Goal: Task Accomplishment & Management: Manage account settings

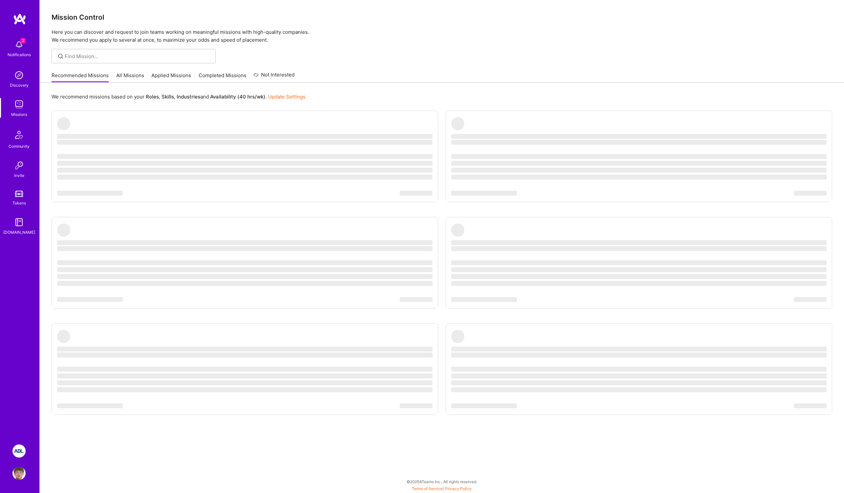
click at [23, 50] on img at bounding box center [18, 44] width 13 height 13
click at [21, 450] on img at bounding box center [18, 451] width 13 height 13
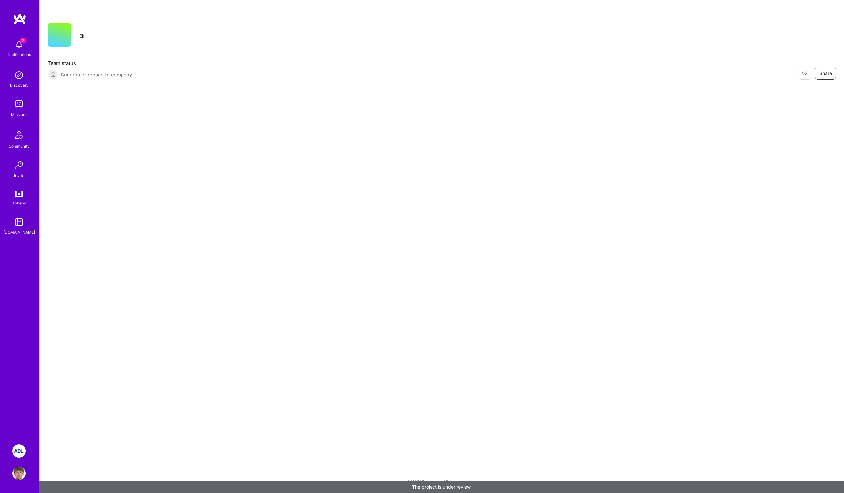
click at [20, 452] on img at bounding box center [18, 451] width 13 height 13
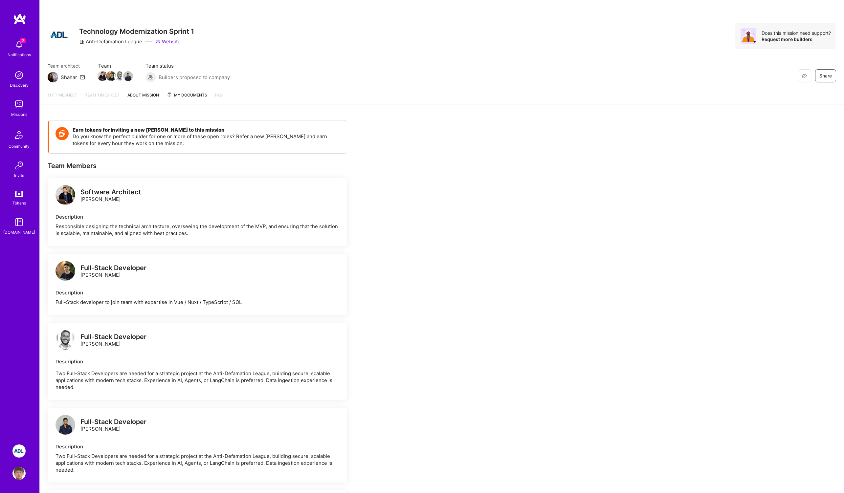
click at [139, 96] on link "About Mission" at bounding box center [143, 98] width 32 height 12
click at [178, 97] on span "My Documents" at bounding box center [187, 95] width 40 height 7
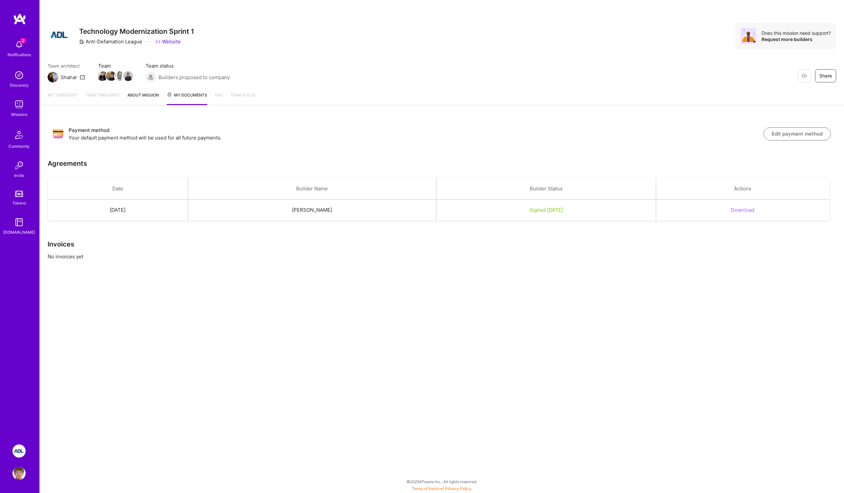
click at [787, 132] on button "Edit payment method" at bounding box center [797, 133] width 67 height 13
click at [20, 478] on img at bounding box center [18, 473] width 13 height 13
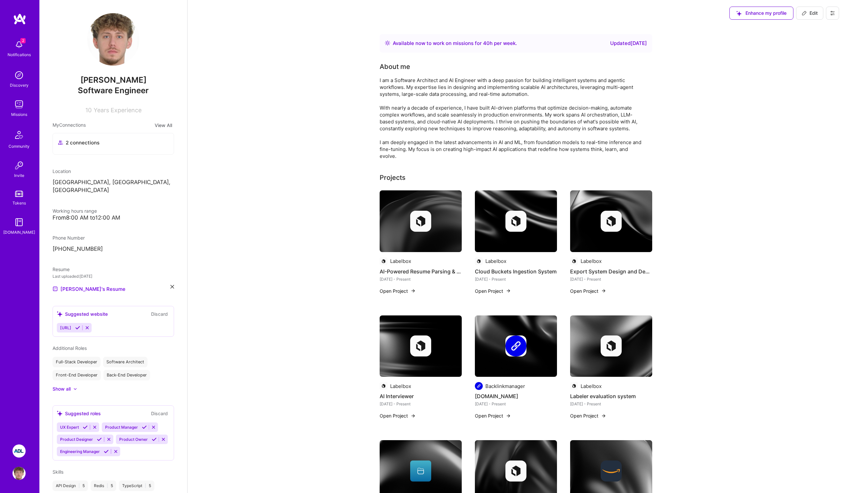
click at [20, 457] on img at bounding box center [18, 451] width 13 height 13
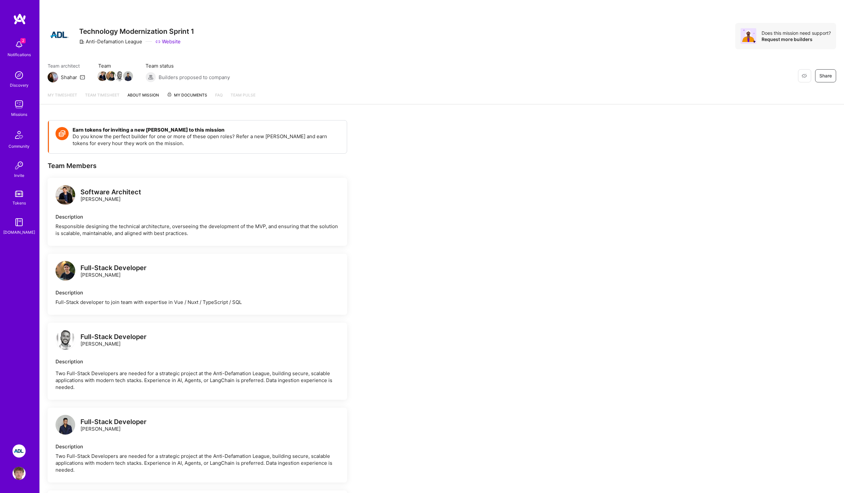
click at [154, 98] on link "About Mission" at bounding box center [143, 98] width 32 height 12
click at [188, 98] on span "My Documents" at bounding box center [187, 95] width 40 height 7
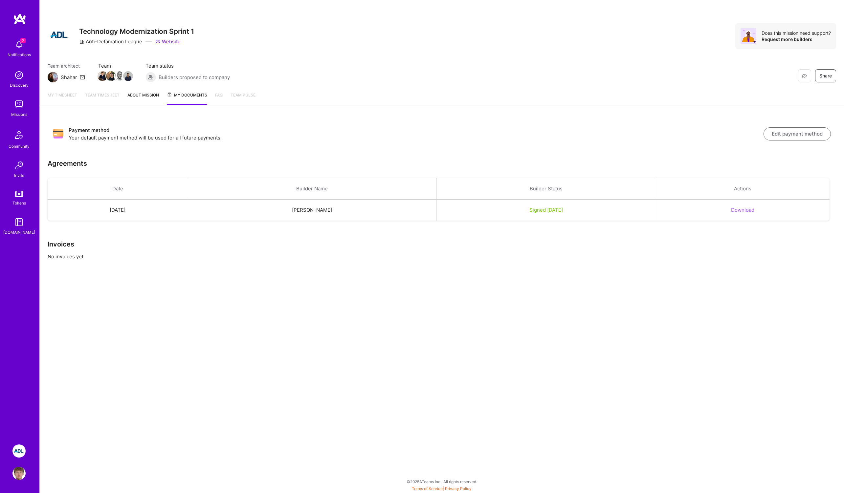
click at [779, 133] on button "Edit payment method" at bounding box center [797, 133] width 67 height 13
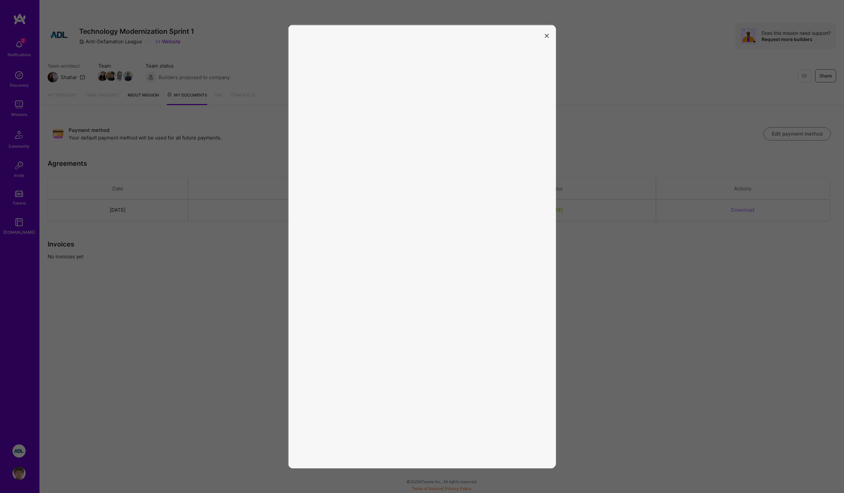
click at [549, 35] on button "modal" at bounding box center [547, 35] width 8 height 11
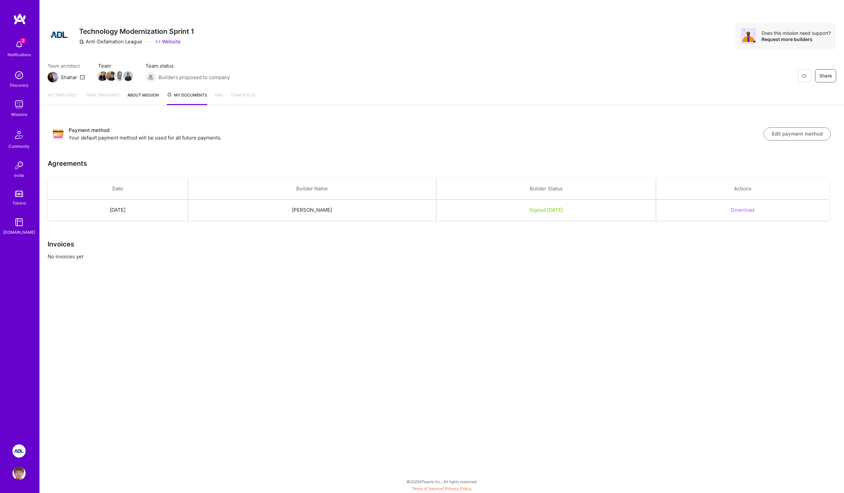
click at [436, 247] on h3 "Invoices" at bounding box center [442, 244] width 789 height 8
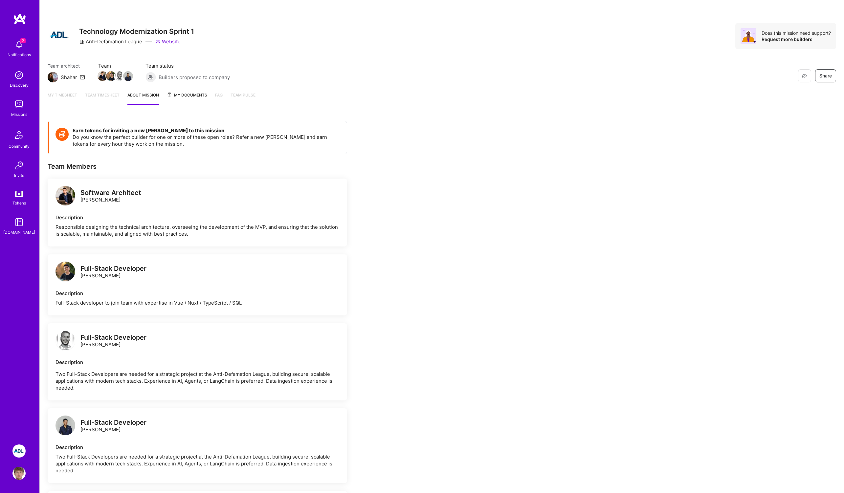
click at [18, 44] on img at bounding box center [18, 44] width 13 height 13
click at [259, 120] on div "2 2 Notifications Discovery Missions Community Invite Tokens A.Guide ADL: Techn…" at bounding box center [422, 403] width 844 height 806
